Goal: Information Seeking & Learning: Check status

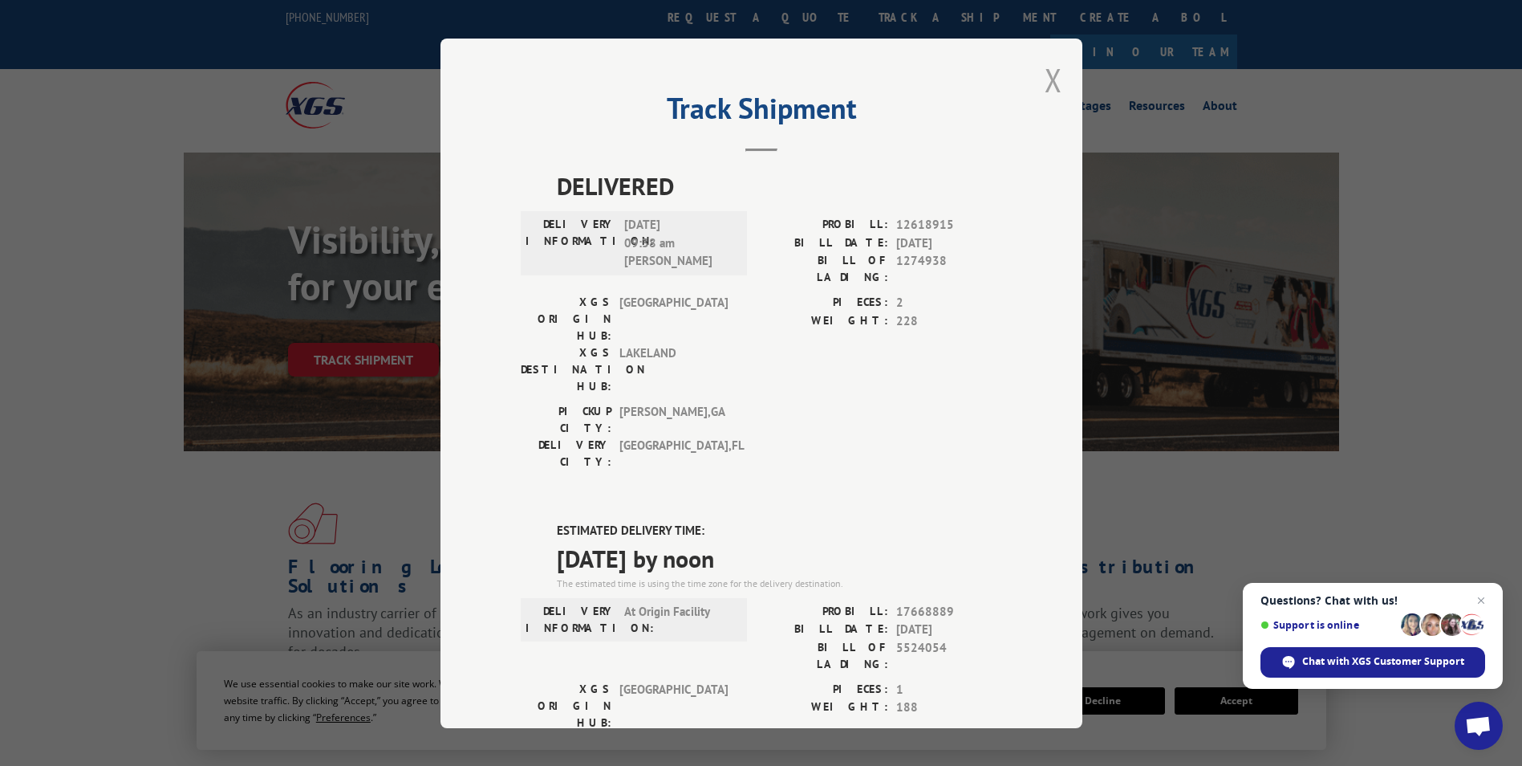
click at [1046, 83] on button "Close modal" at bounding box center [1054, 80] width 18 height 43
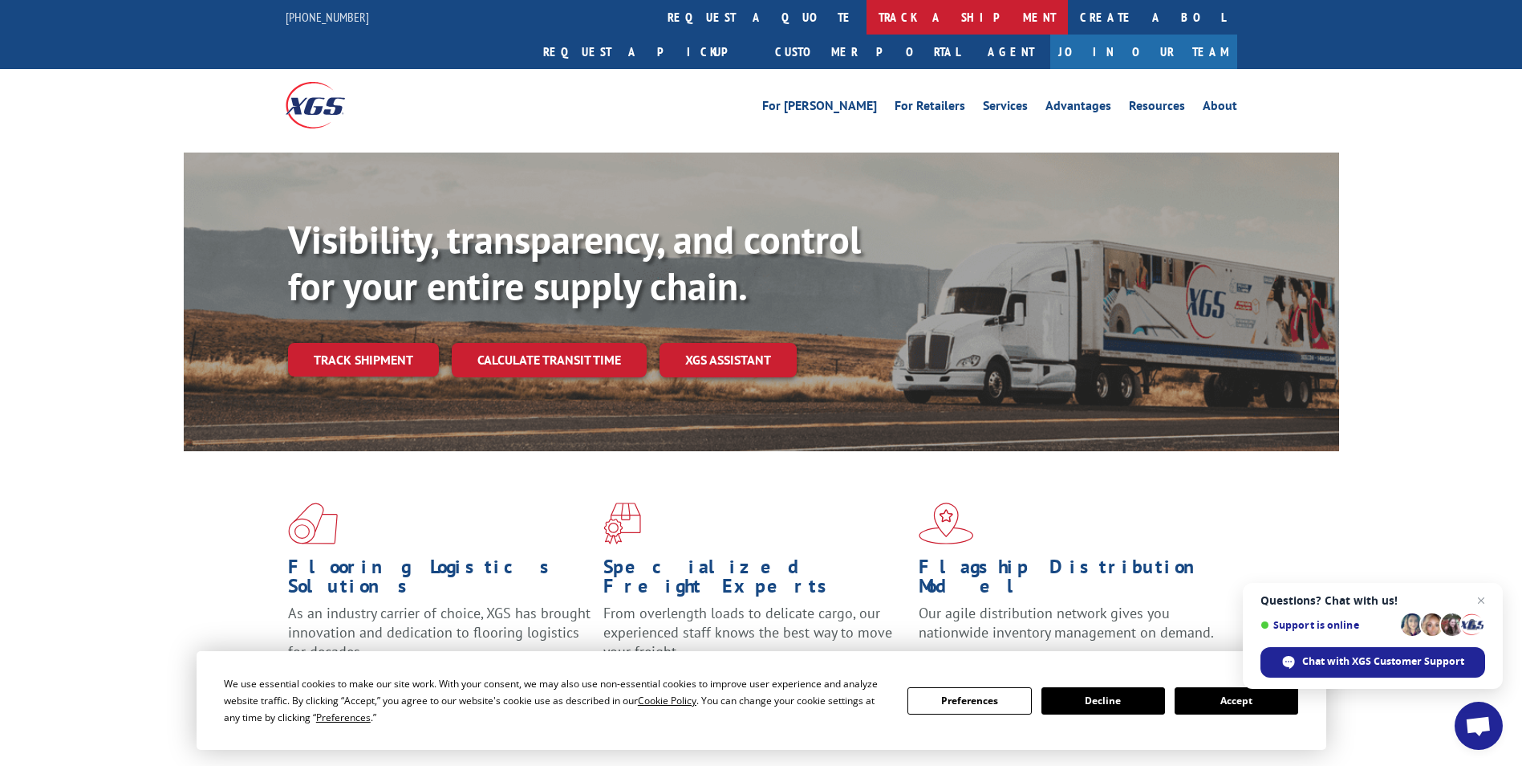
click at [867, 19] on link "track a shipment" at bounding box center [967, 17] width 201 height 35
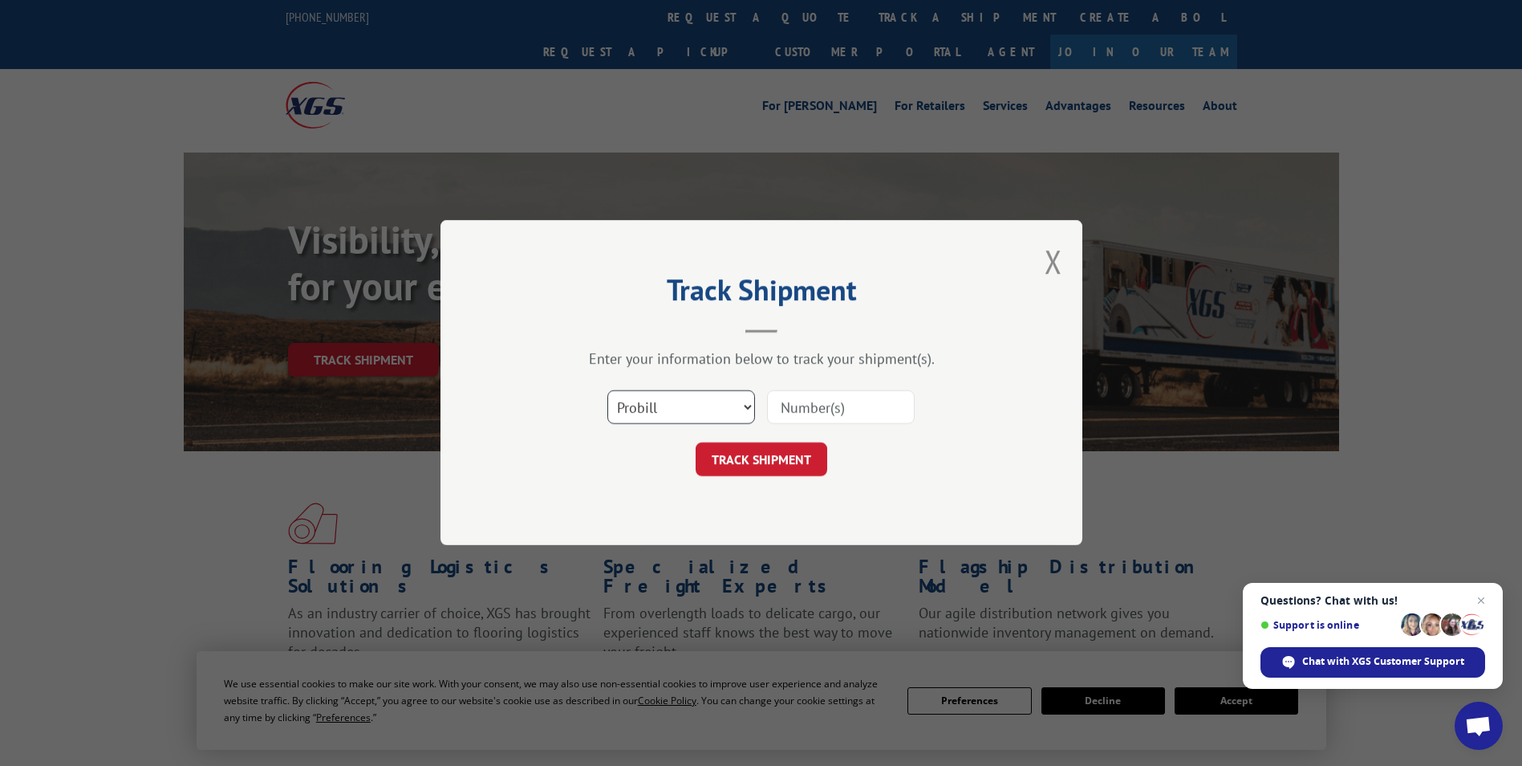
click at [686, 404] on select "Select category... Probill BOL PO" at bounding box center [681, 408] width 148 height 34
select select "po"
click at [607, 391] on select "Select category... Probill BOL PO" at bounding box center [681, 408] width 148 height 34
click at [786, 412] on input at bounding box center [841, 408] width 148 height 34
paste input "81511553"
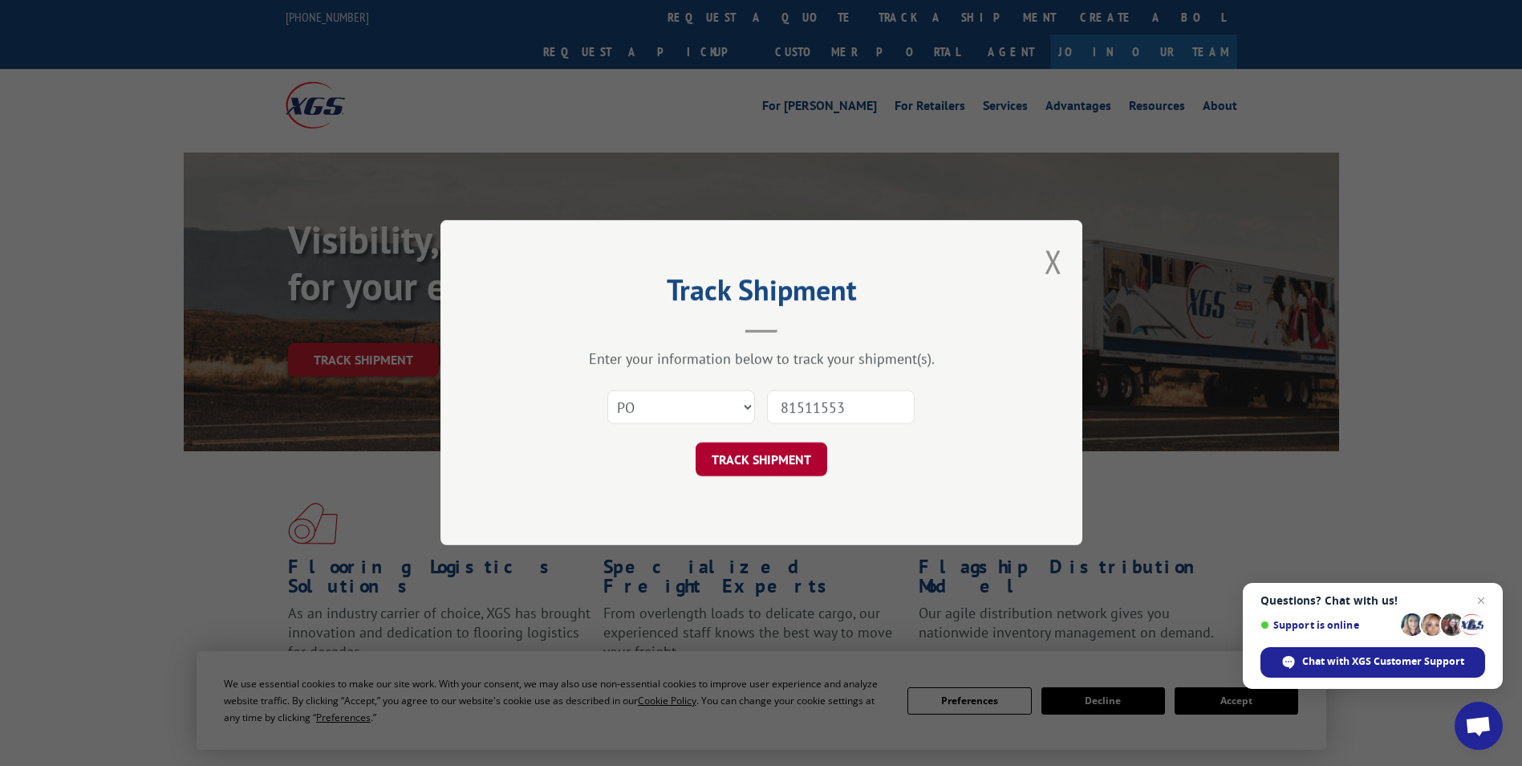
type input "81511553"
click at [756, 461] on button "TRACK SHIPMENT" at bounding box center [762, 460] width 132 height 34
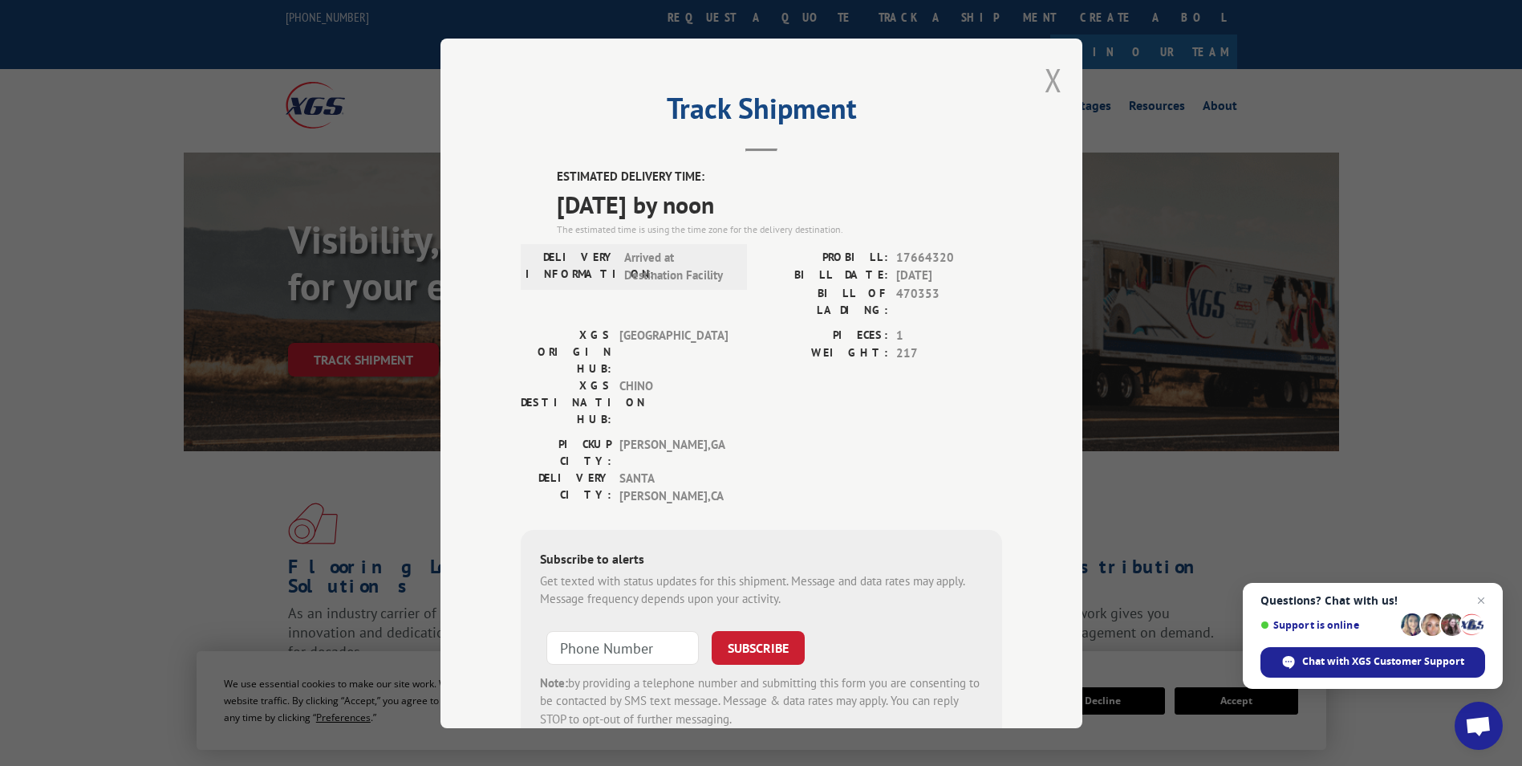
click at [1045, 83] on button "Close modal" at bounding box center [1054, 80] width 18 height 43
